Goal: Find specific page/section: Find specific page/section

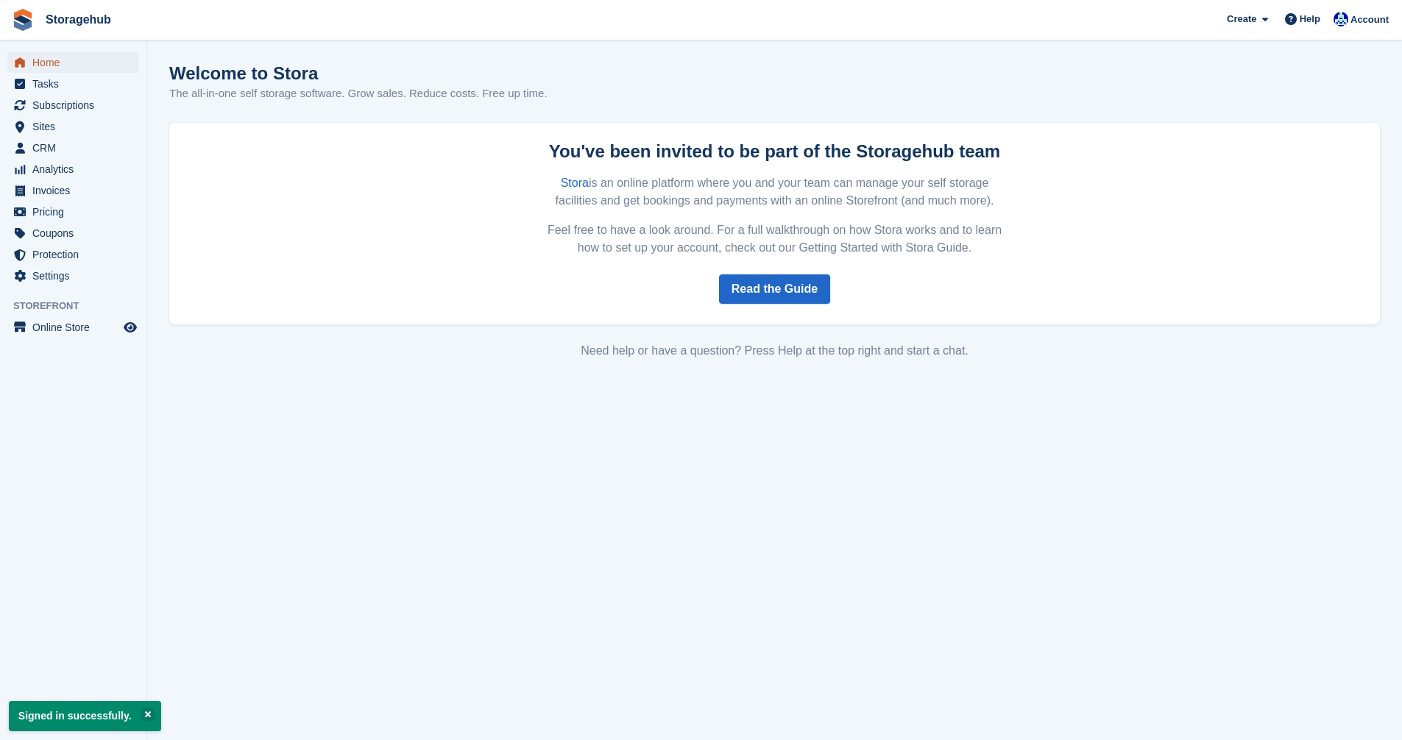
click at [46, 66] on span "Home" at bounding box center [76, 62] width 88 height 21
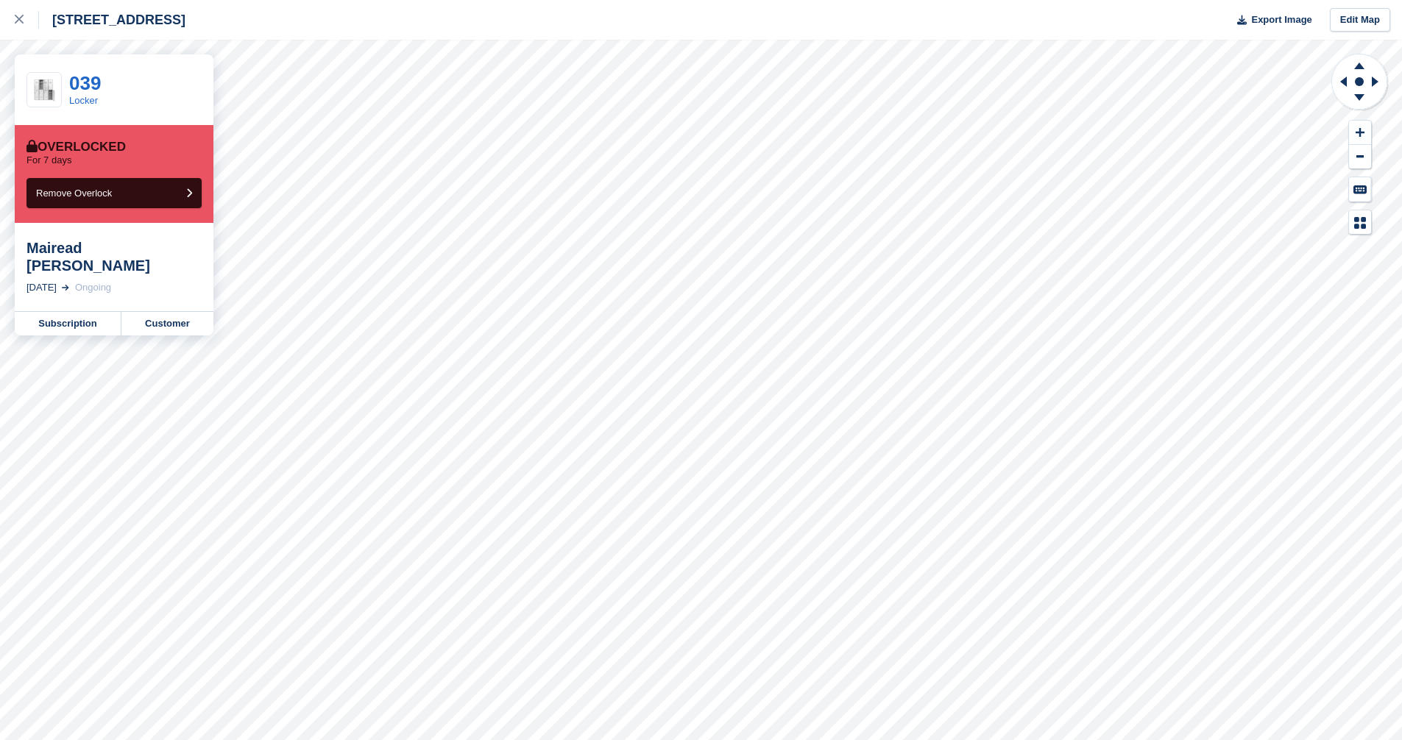
drag, startPoint x: 30, startPoint y: 251, endPoint x: 196, endPoint y: 248, distance: 165.6
click at [196, 248] on div "Mairead Thelma McFaden" at bounding box center [113, 256] width 175 height 35
copy div "Mairead Thelma McFaden"
